Goal: Transaction & Acquisition: Subscribe to service/newsletter

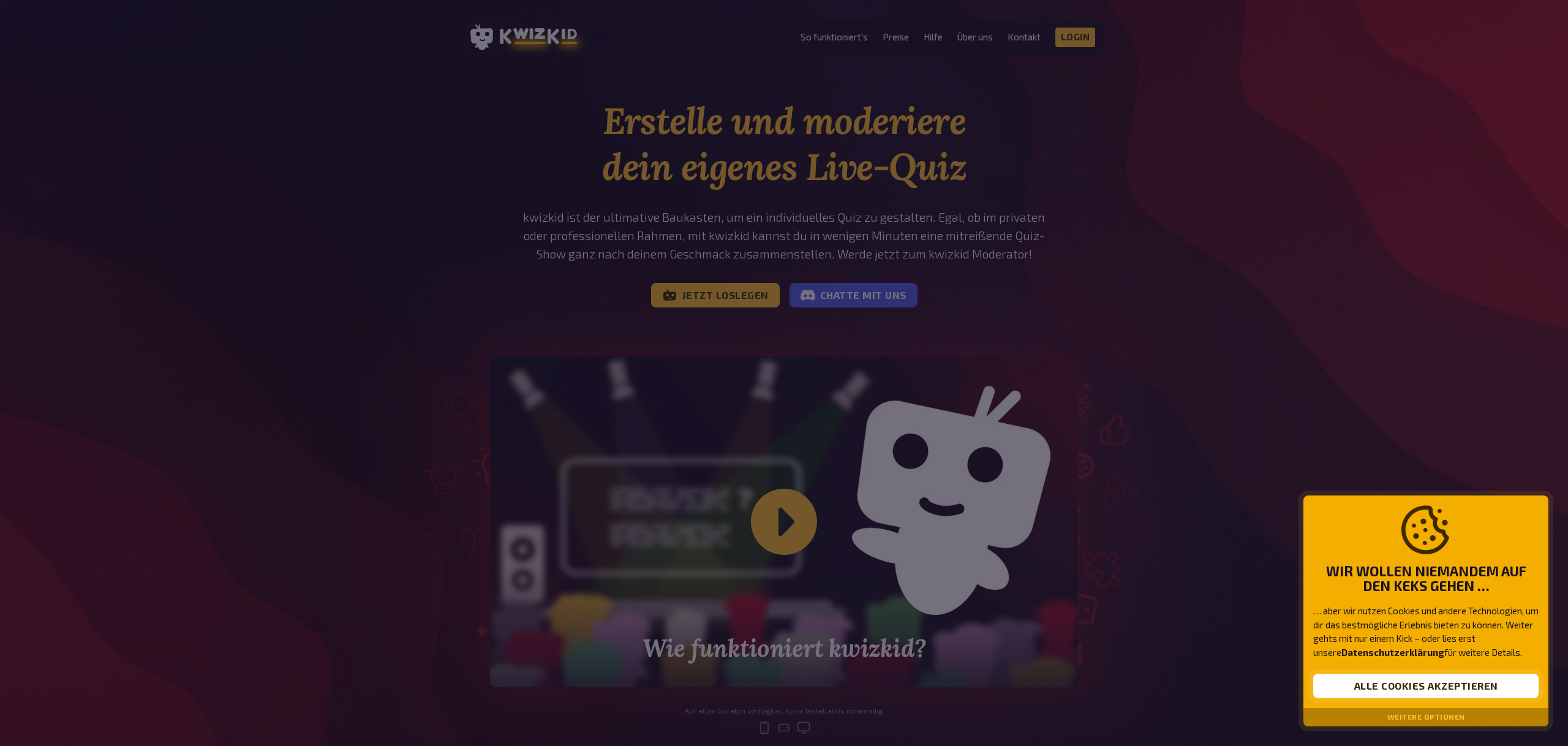
click at [1058, 545] on button "Alle Cookies akzeptieren" at bounding box center [1426, 686] width 225 height 24
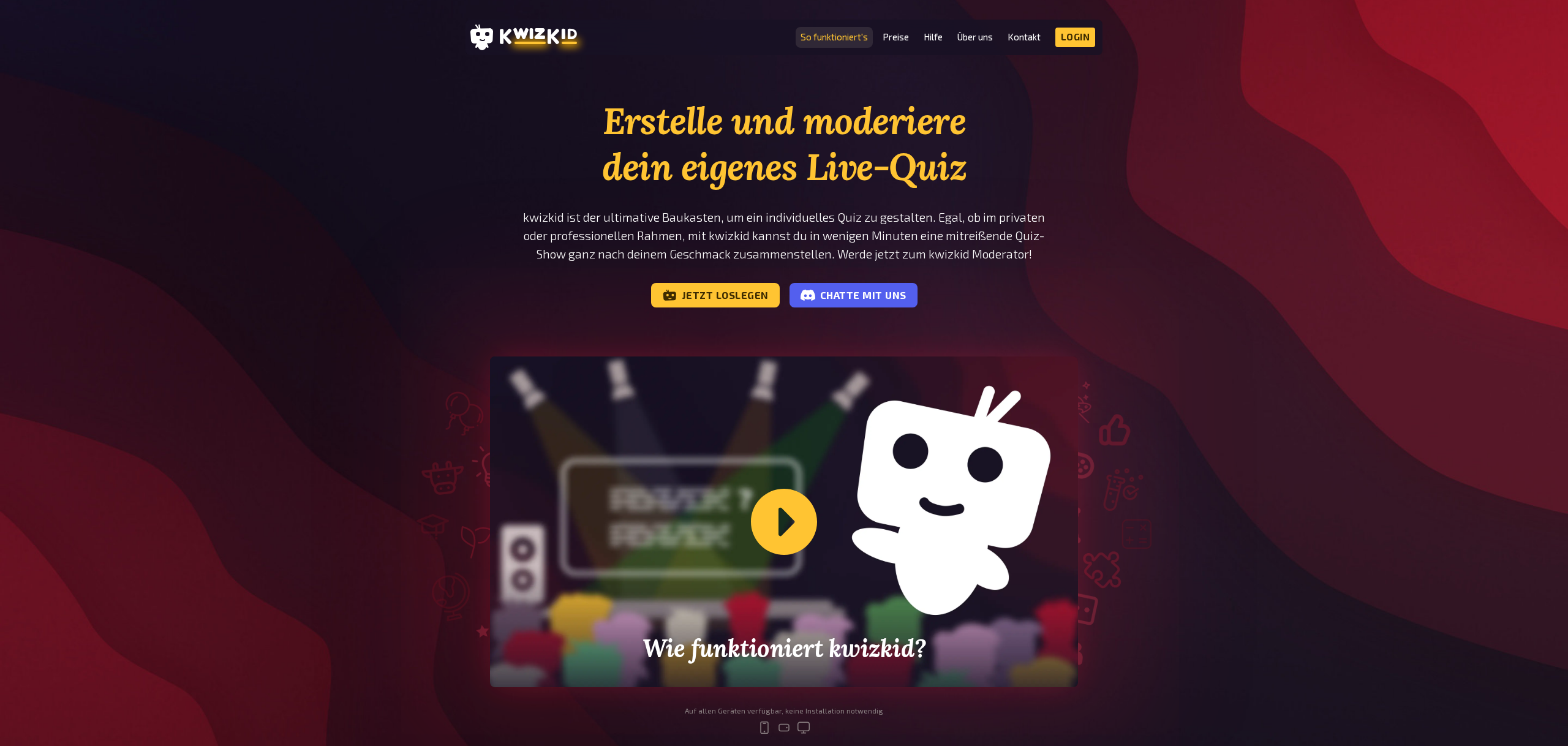
click at [836, 36] on link "So funktioniert's" at bounding box center [834, 37] width 67 height 10
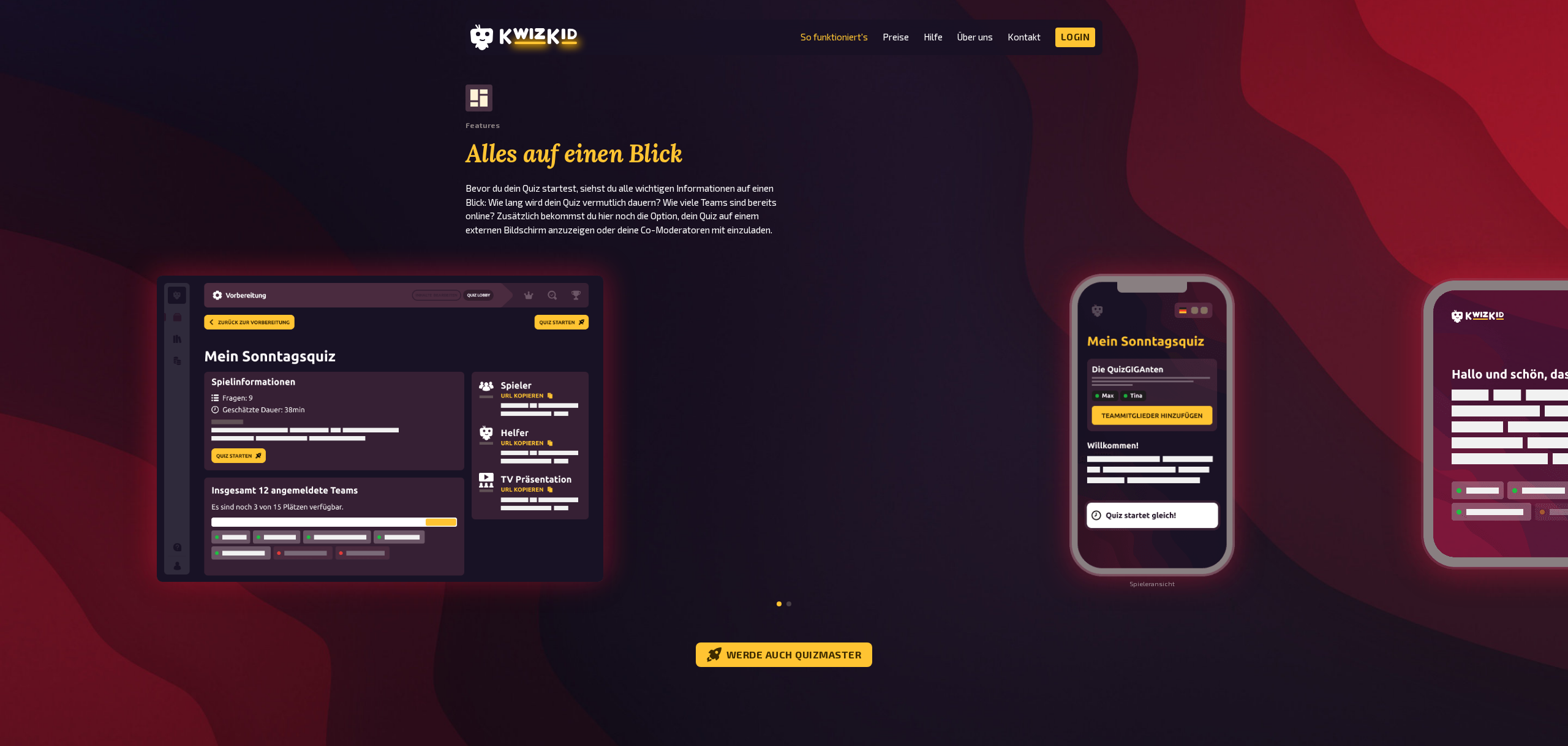
scroll to position [1118, 0]
click at [898, 34] on link "Preise" at bounding box center [895, 37] width 27 height 10
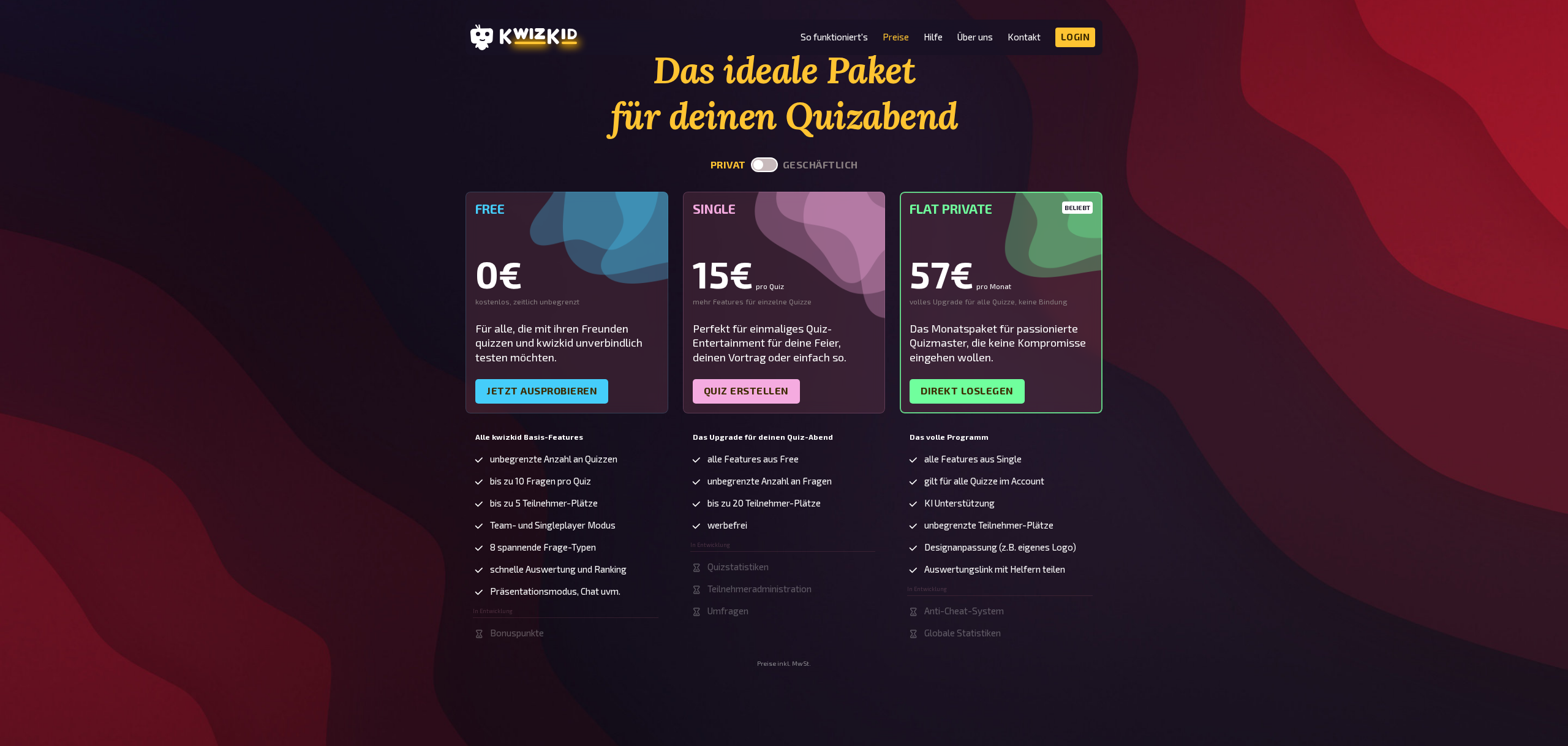
scroll to position [62, 0]
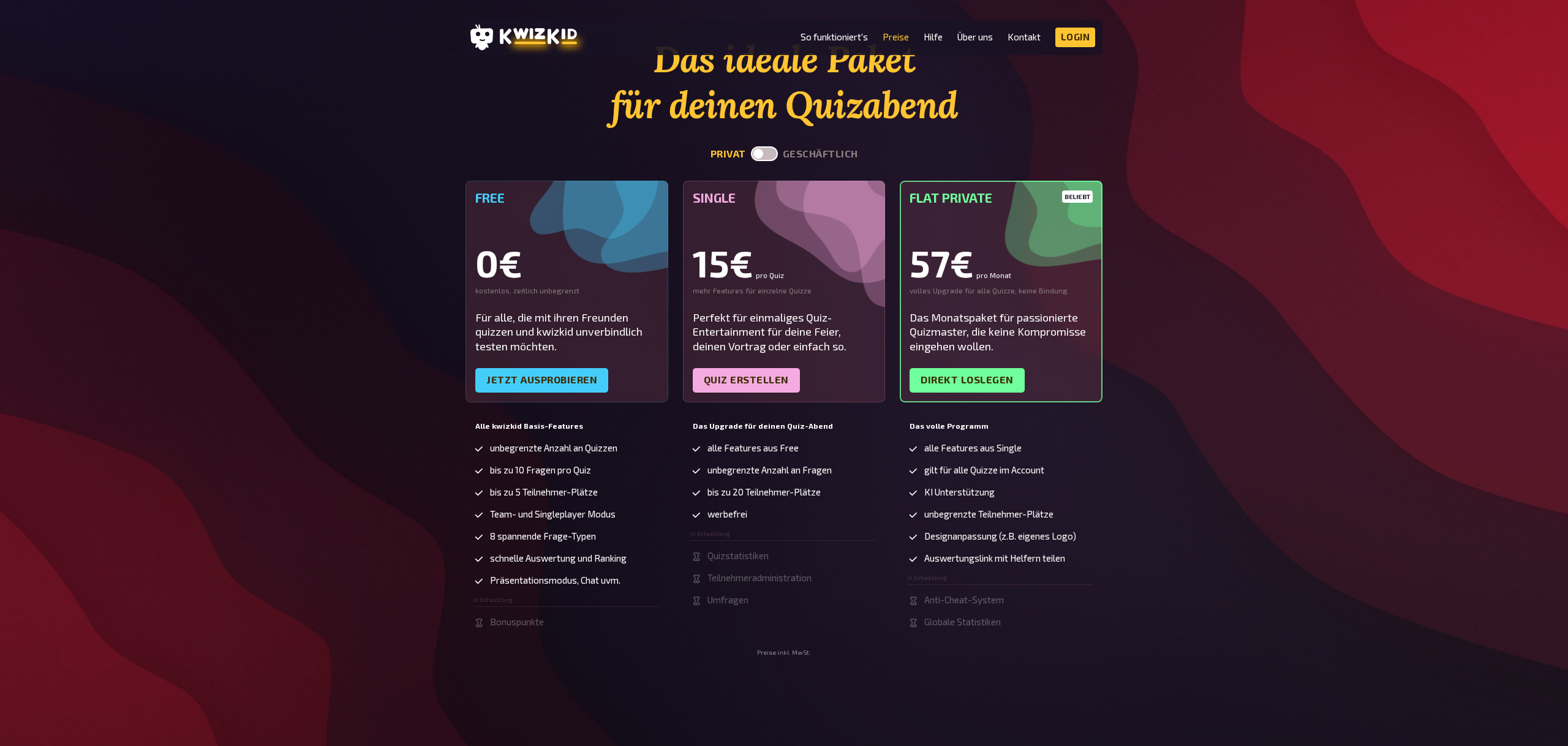
click at [760, 154] on label at bounding box center [764, 154] width 27 height 15
click at [751, 147] on input "checkbox" at bounding box center [750, 146] width 1 height 1
checkbox input "true"
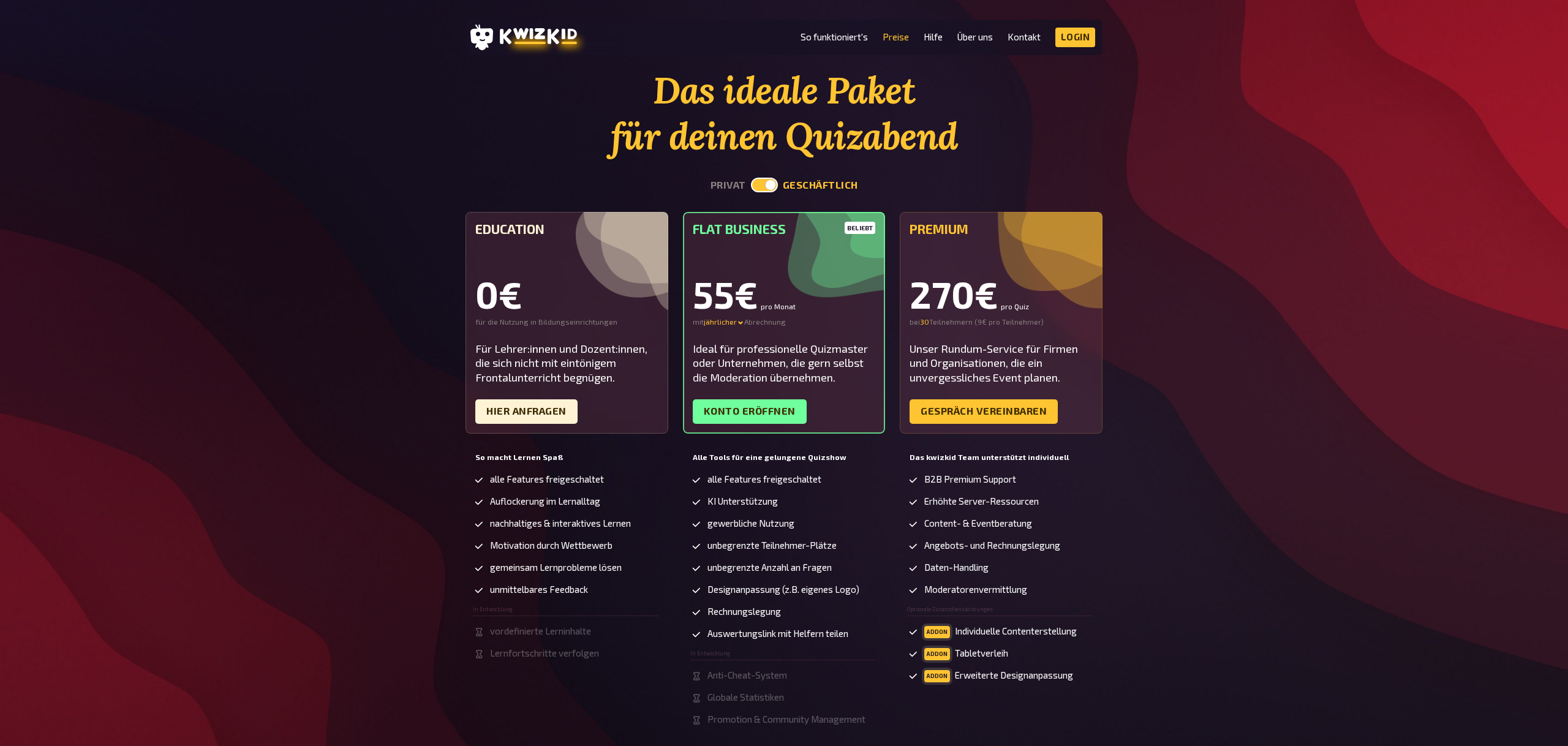
scroll to position [0, 0]
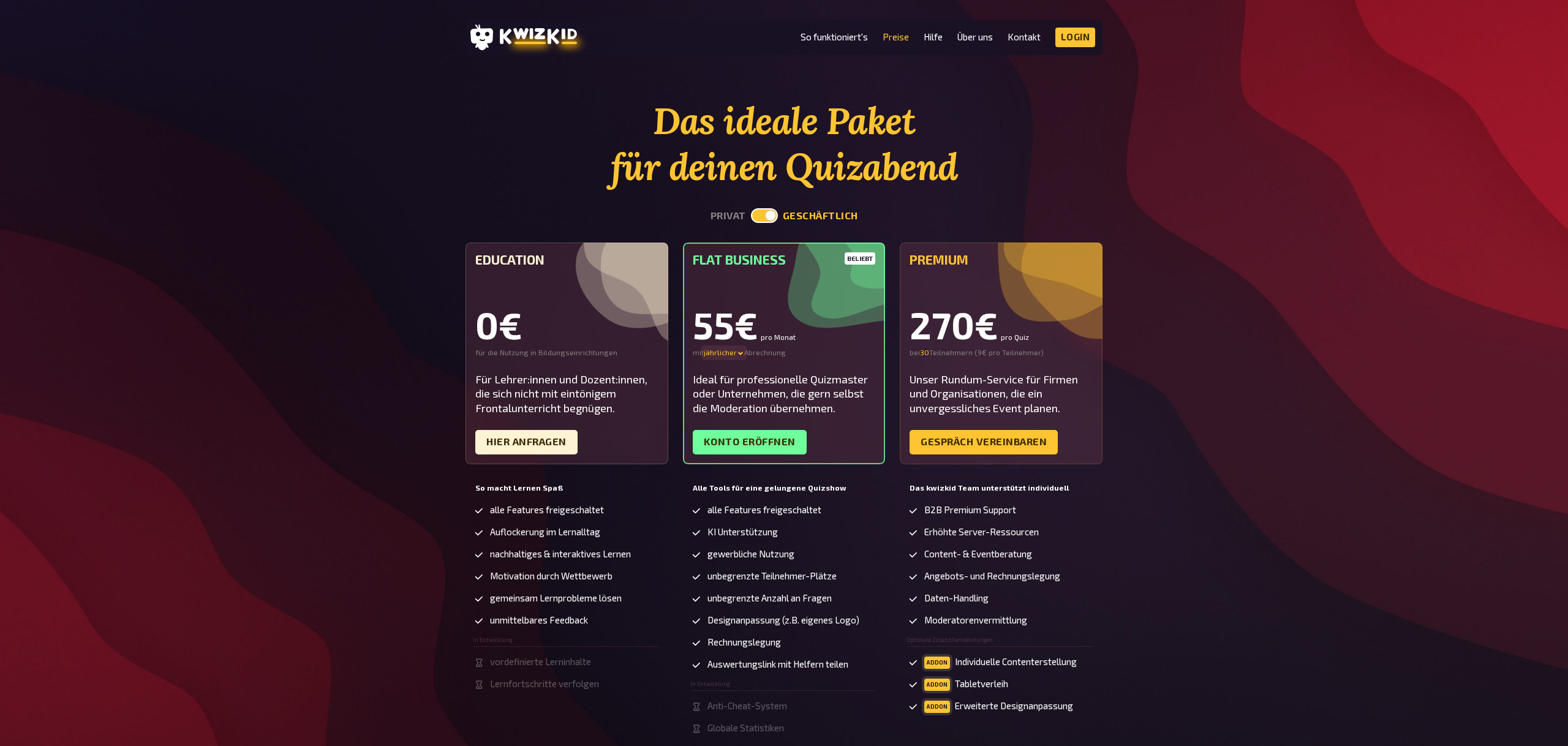
click at [727, 351] on div "jährlicher" at bounding box center [724, 352] width 41 height 9
click at [410, 313] on div "Das ideale Paket für deinen Quizabend privat geschäftlich Education 0€ für die …" at bounding box center [784, 441] width 1568 height 686
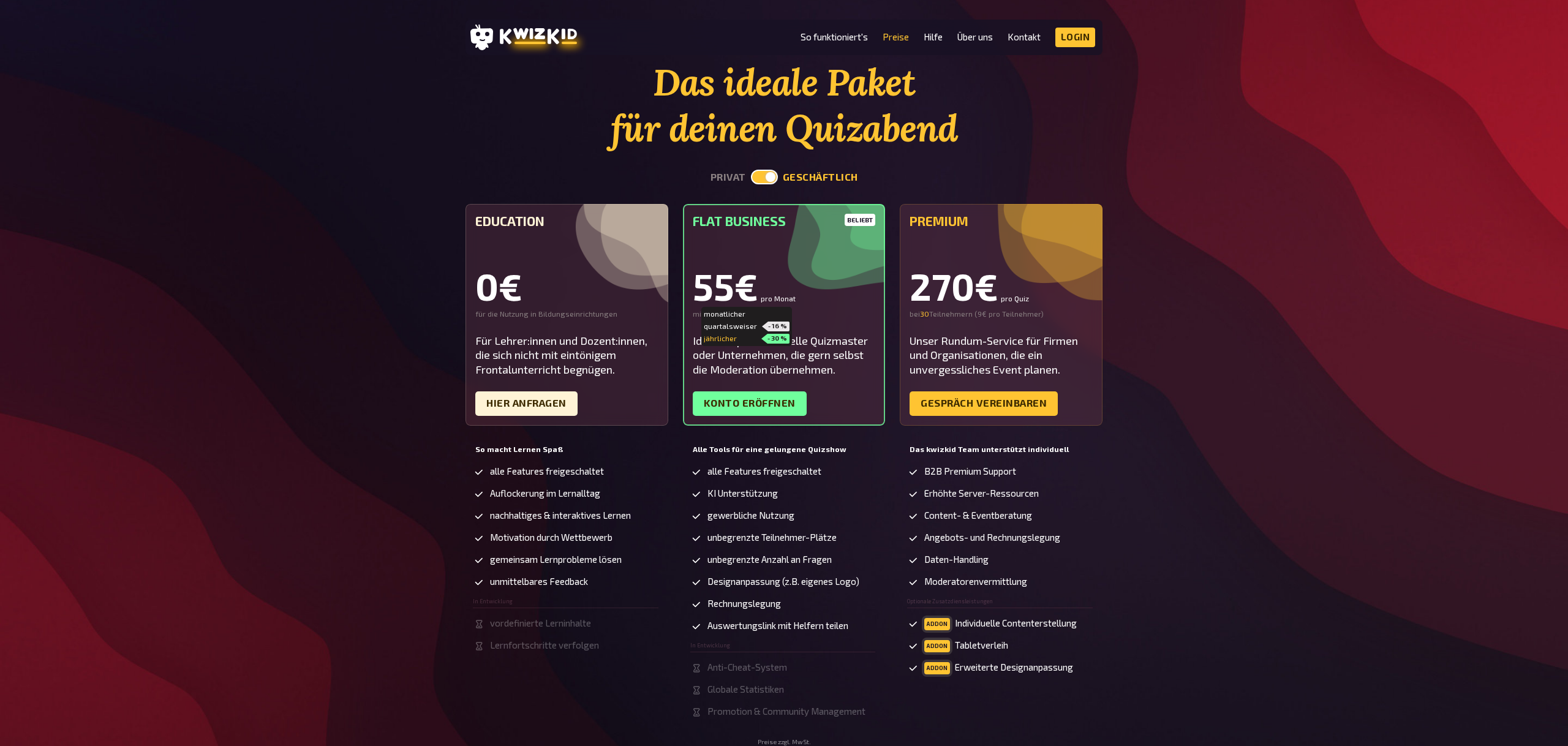
scroll to position [37, 0]
click at [925, 314] on input "31" at bounding box center [924, 315] width 8 height 9
click at [925, 318] on input "30" at bounding box center [924, 315] width 8 height 9
click at [926, 318] on input "30" at bounding box center [925, 315] width 9 height 9
click at [926, 319] on input "30" at bounding box center [925, 315] width 9 height 9
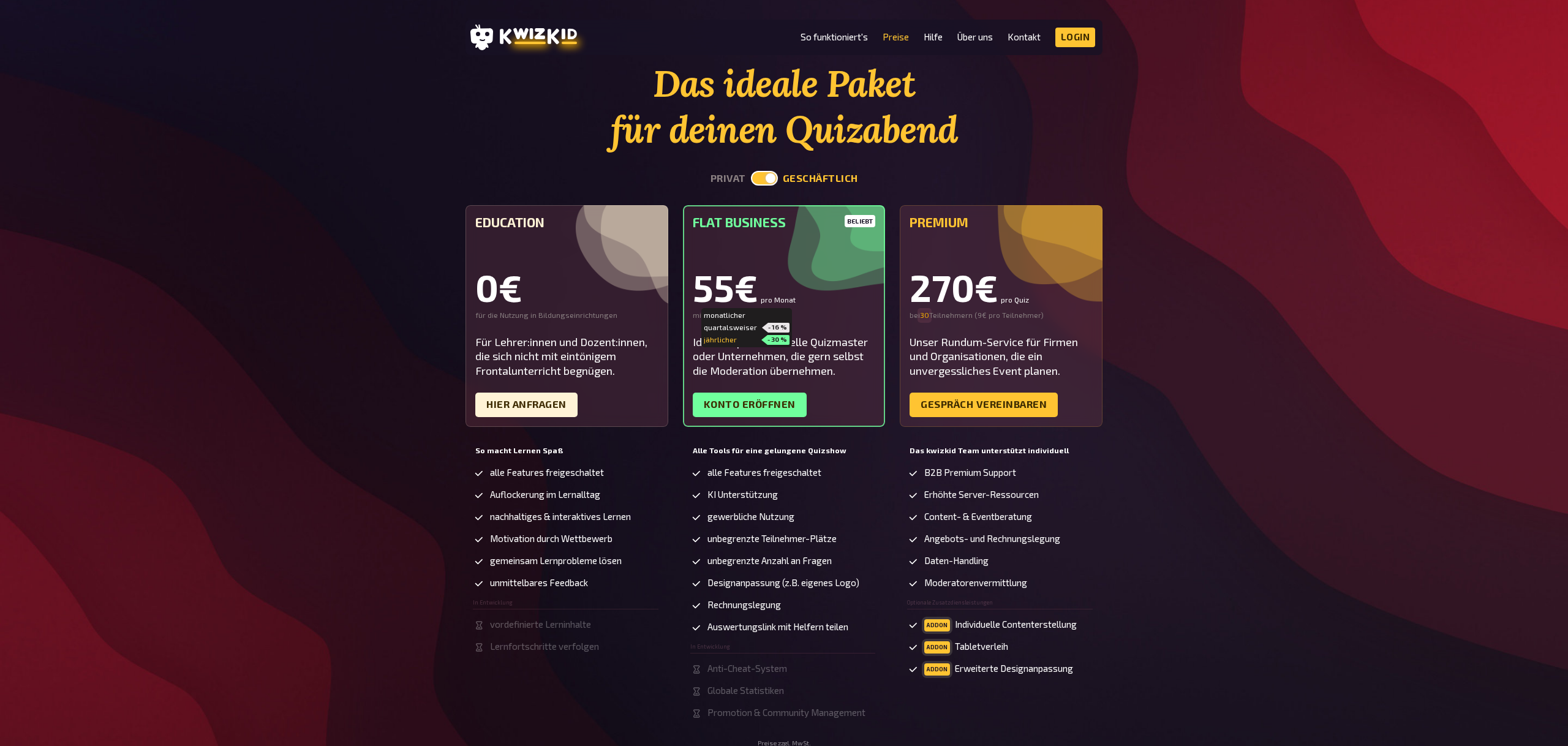
click at [926, 319] on input "30" at bounding box center [925, 315] width 9 height 9
click at [926, 313] on input "31" at bounding box center [925, 315] width 9 height 9
click at [926, 313] on input "32" at bounding box center [925, 315] width 9 height 9
click at [926, 313] on input "33" at bounding box center [925, 315] width 9 height 9
click at [926, 319] on input "32" at bounding box center [925, 315] width 9 height 9
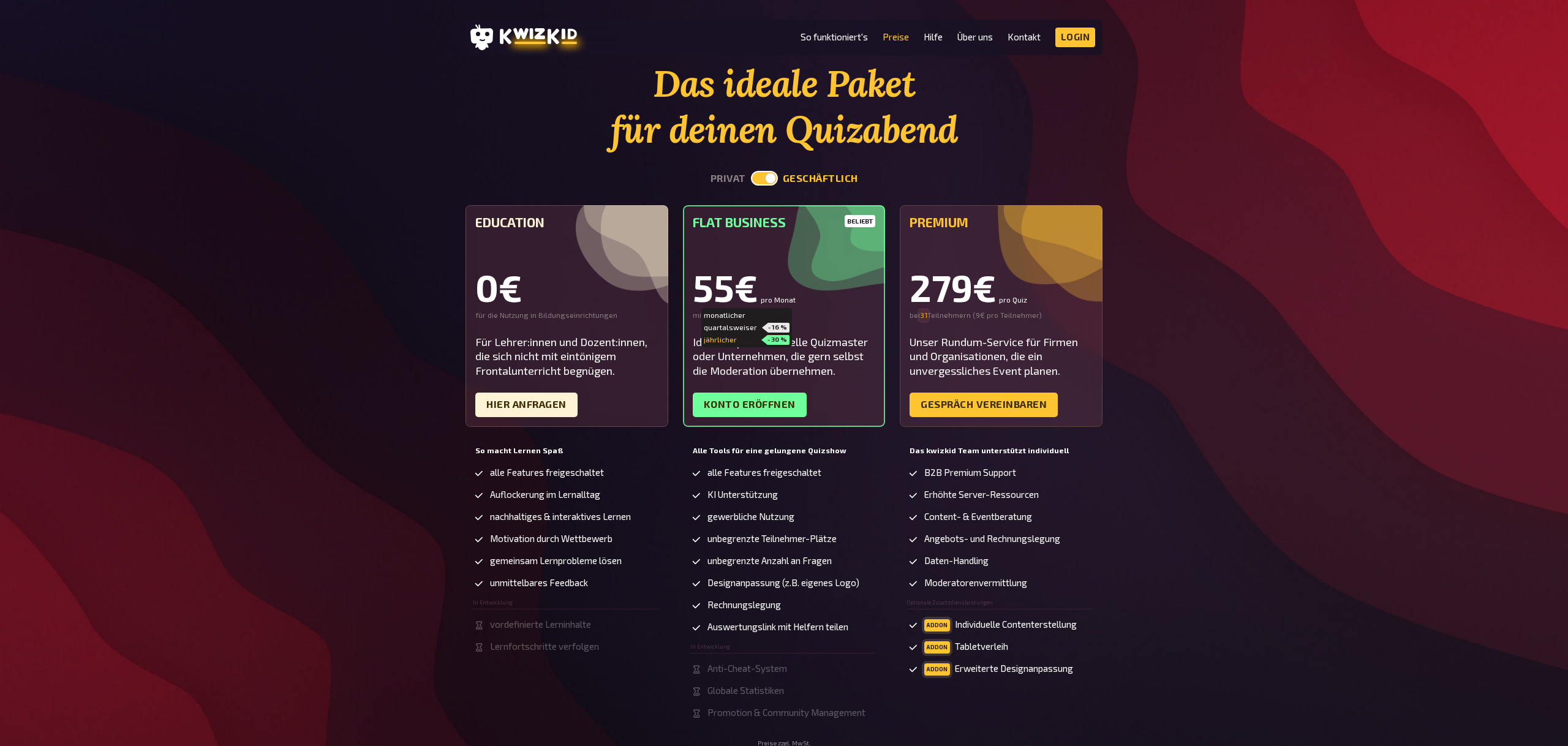
click at [926, 319] on input "31" at bounding box center [924, 315] width 8 height 9
type input "30"
click at [926, 318] on input "30" at bounding box center [924, 315] width 8 height 9
click at [926, 318] on input "30" at bounding box center [925, 315] width 9 height 9
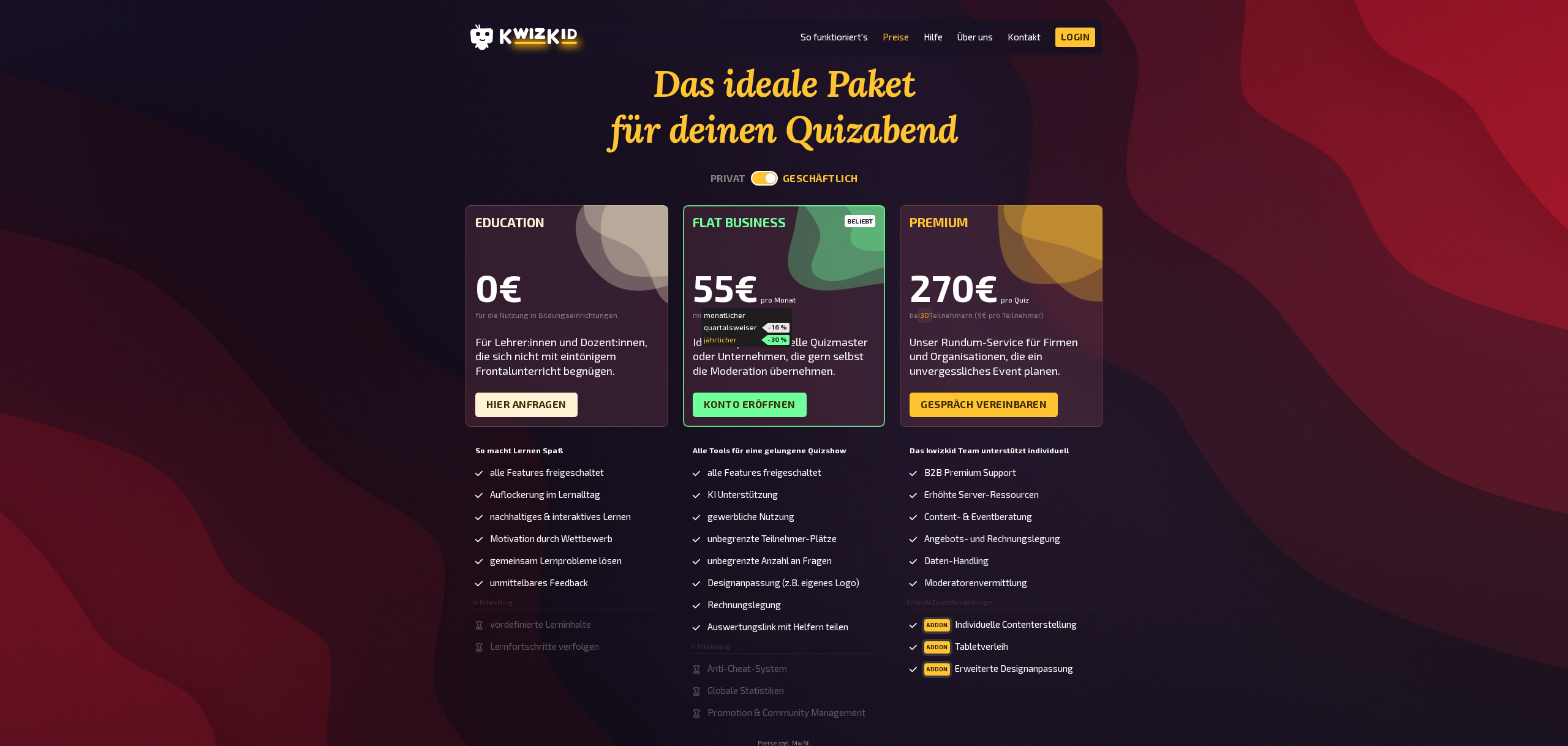
click at [926, 318] on input "30" at bounding box center [925, 315] width 9 height 9
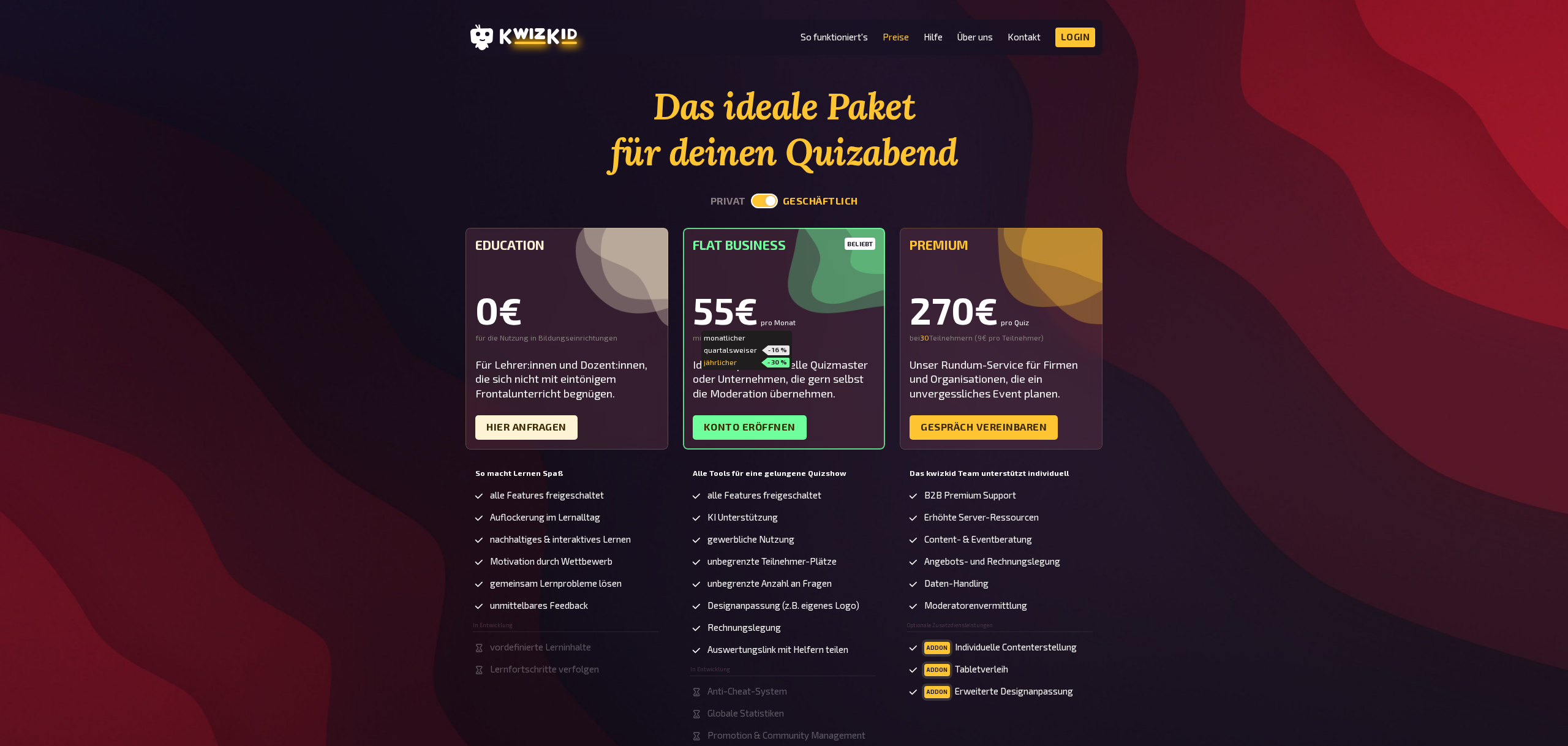
scroll to position [0, 0]
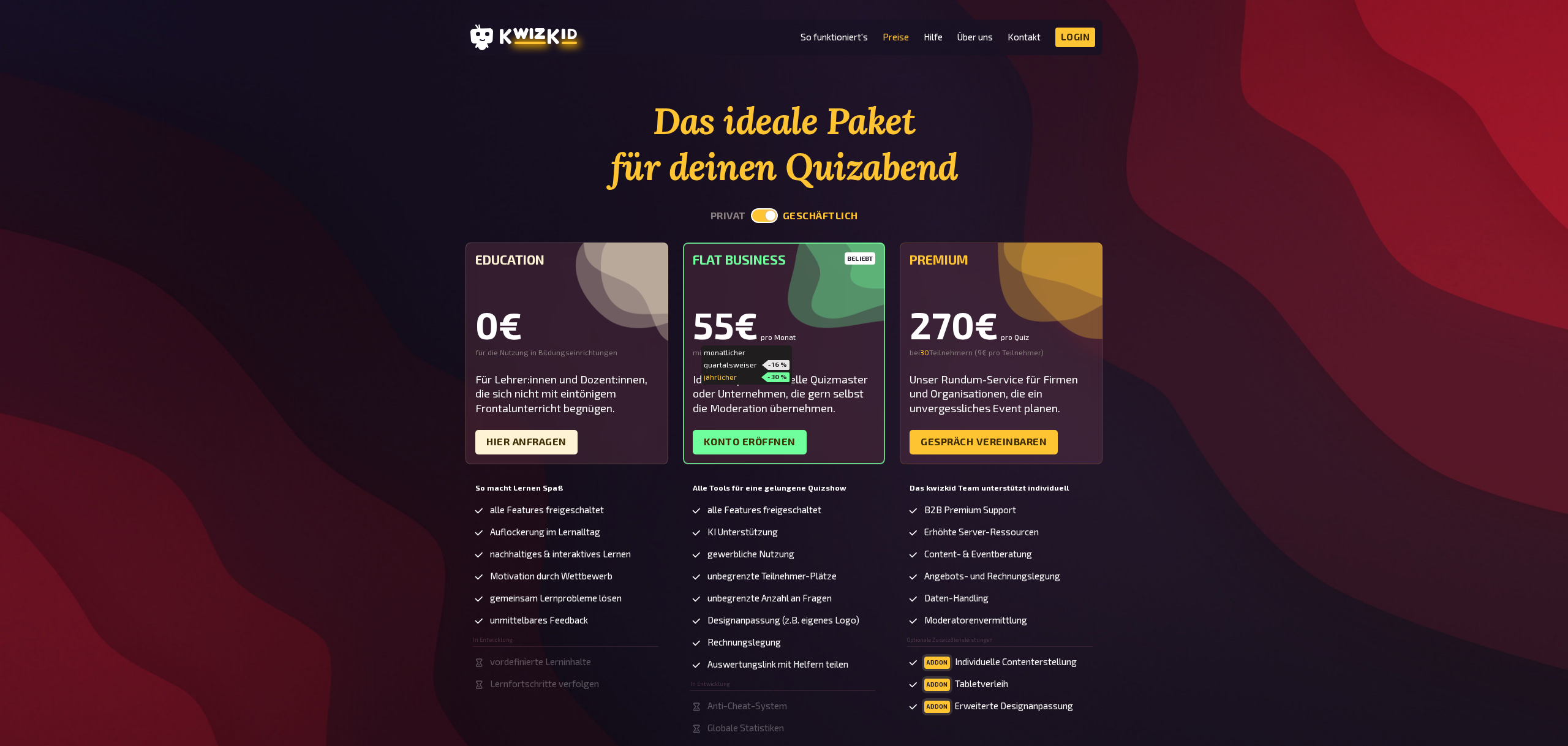
click at [1347, 361] on div "Das ideale Paket für deinen Quizabend privat geschäftlich Education 0€ für die …" at bounding box center [784, 441] width 1568 height 686
click at [1246, 409] on div "Das ideale Paket für deinen Quizabend privat geschäftlich Education 0€ für die …" at bounding box center [784, 441] width 1568 height 686
